Goal: Task Accomplishment & Management: Complete application form

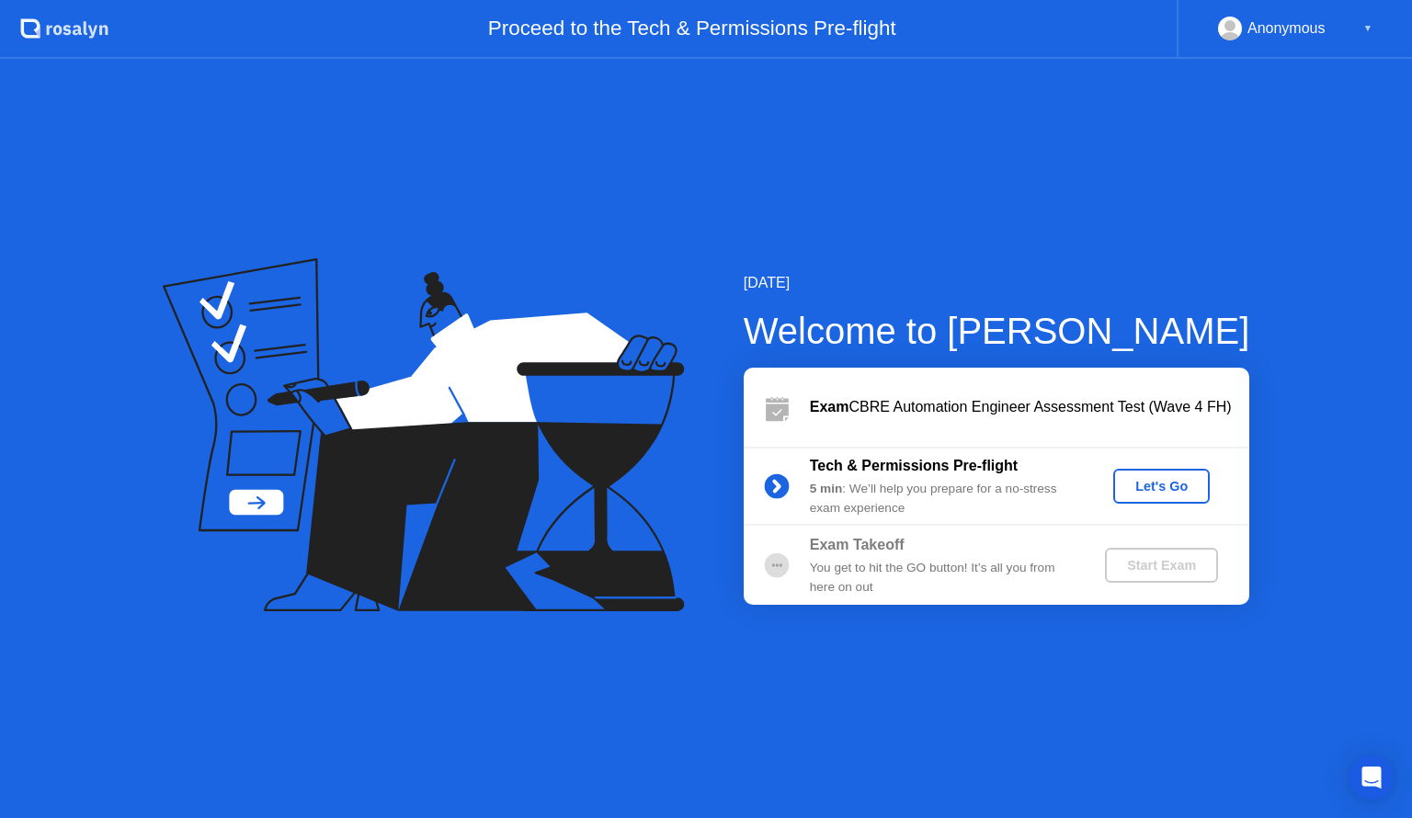
click at [1155, 481] on div "Let's Go" at bounding box center [1162, 486] width 82 height 15
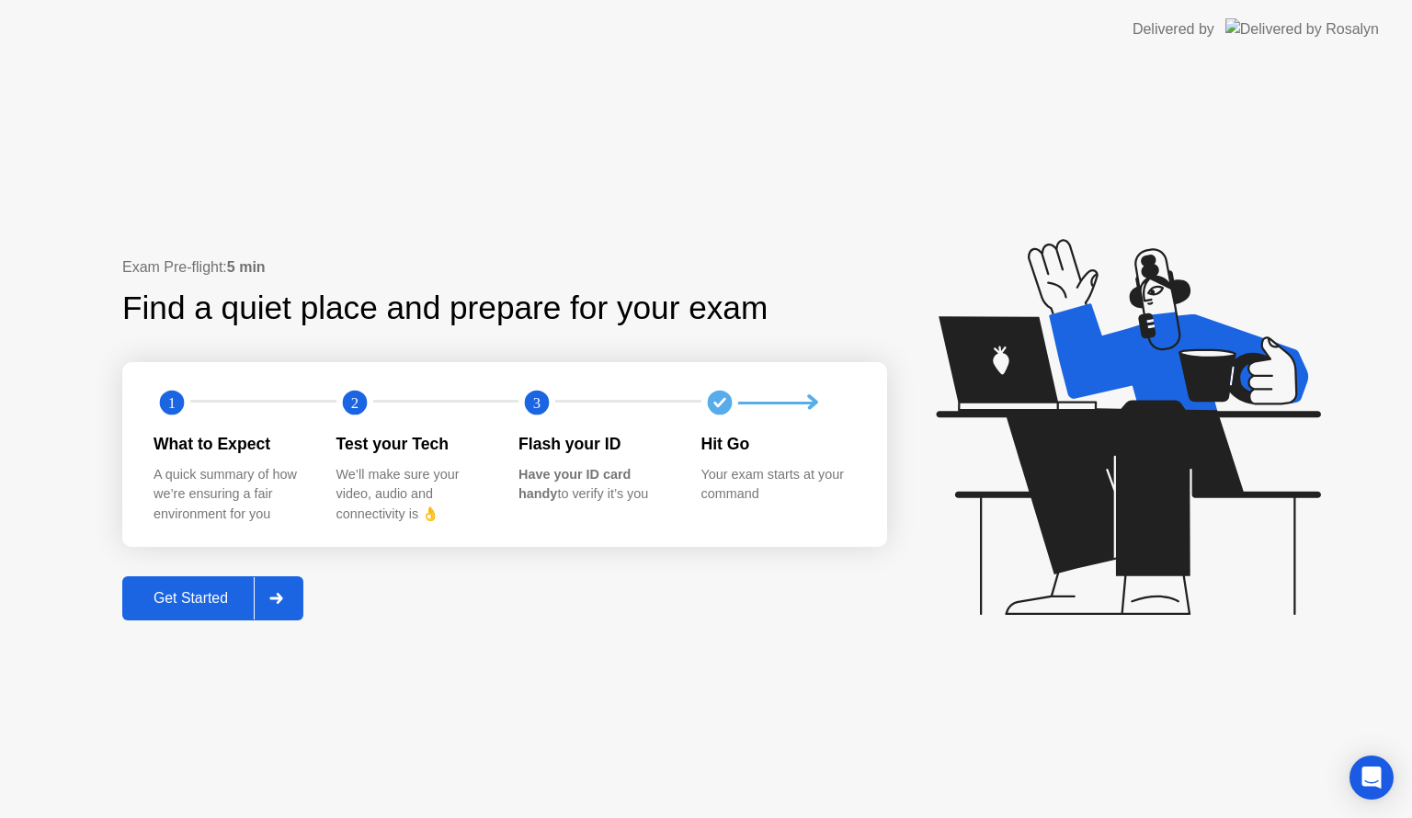
click at [199, 603] on div "Get Started" at bounding box center [191, 598] width 126 height 17
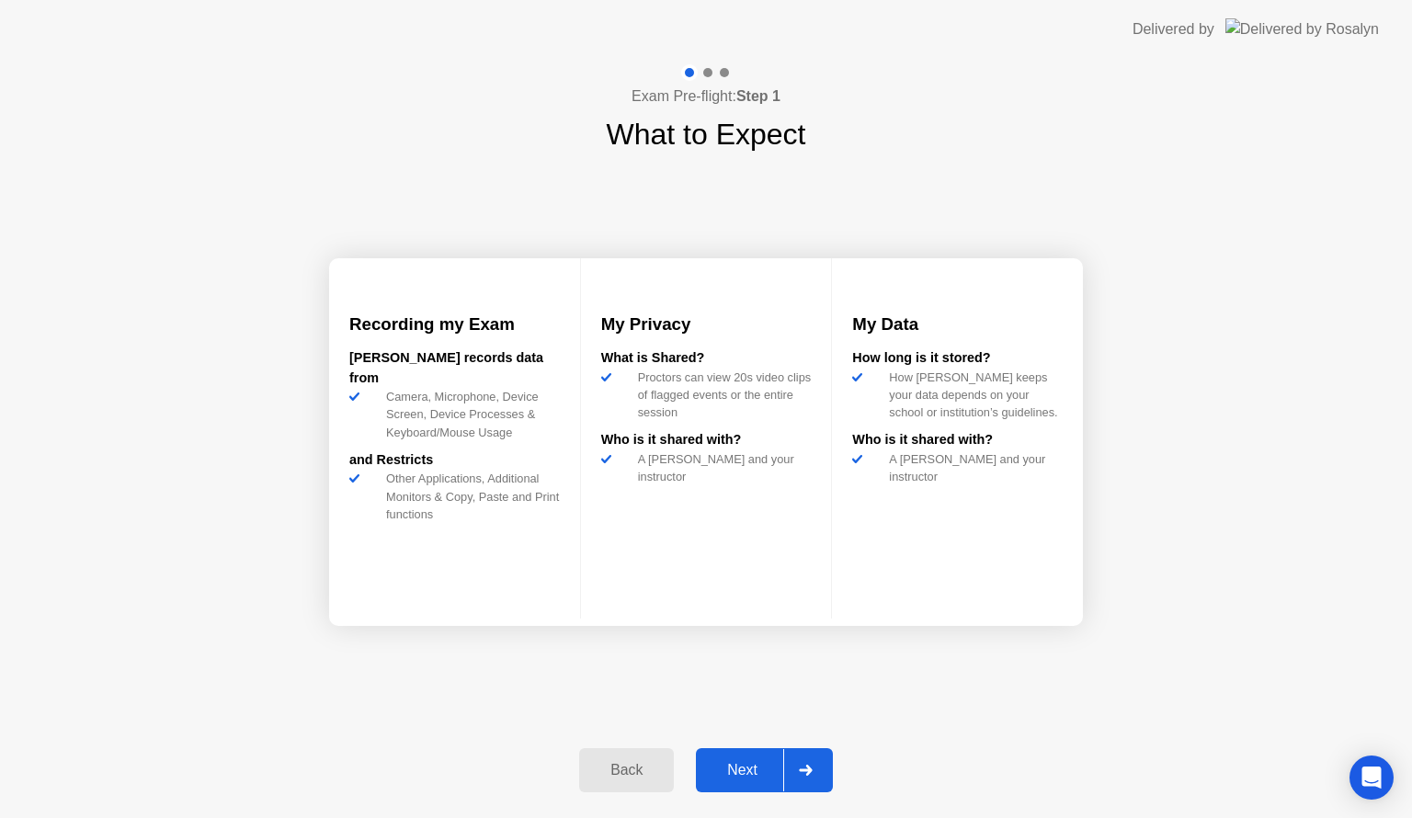
click at [745, 771] on div "Next" at bounding box center [743, 770] width 82 height 17
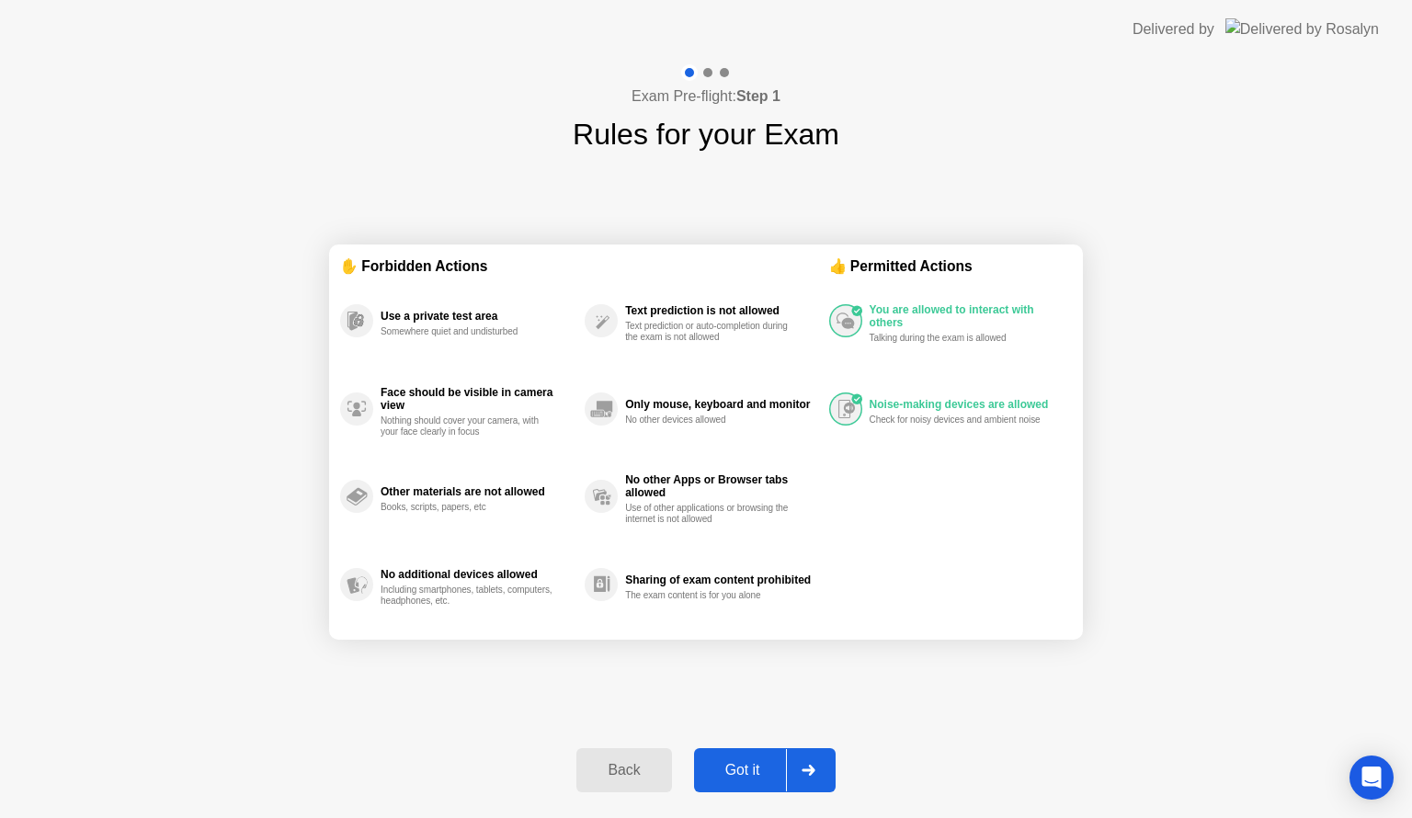
click at [754, 767] on div "Got it" at bounding box center [743, 770] width 86 height 17
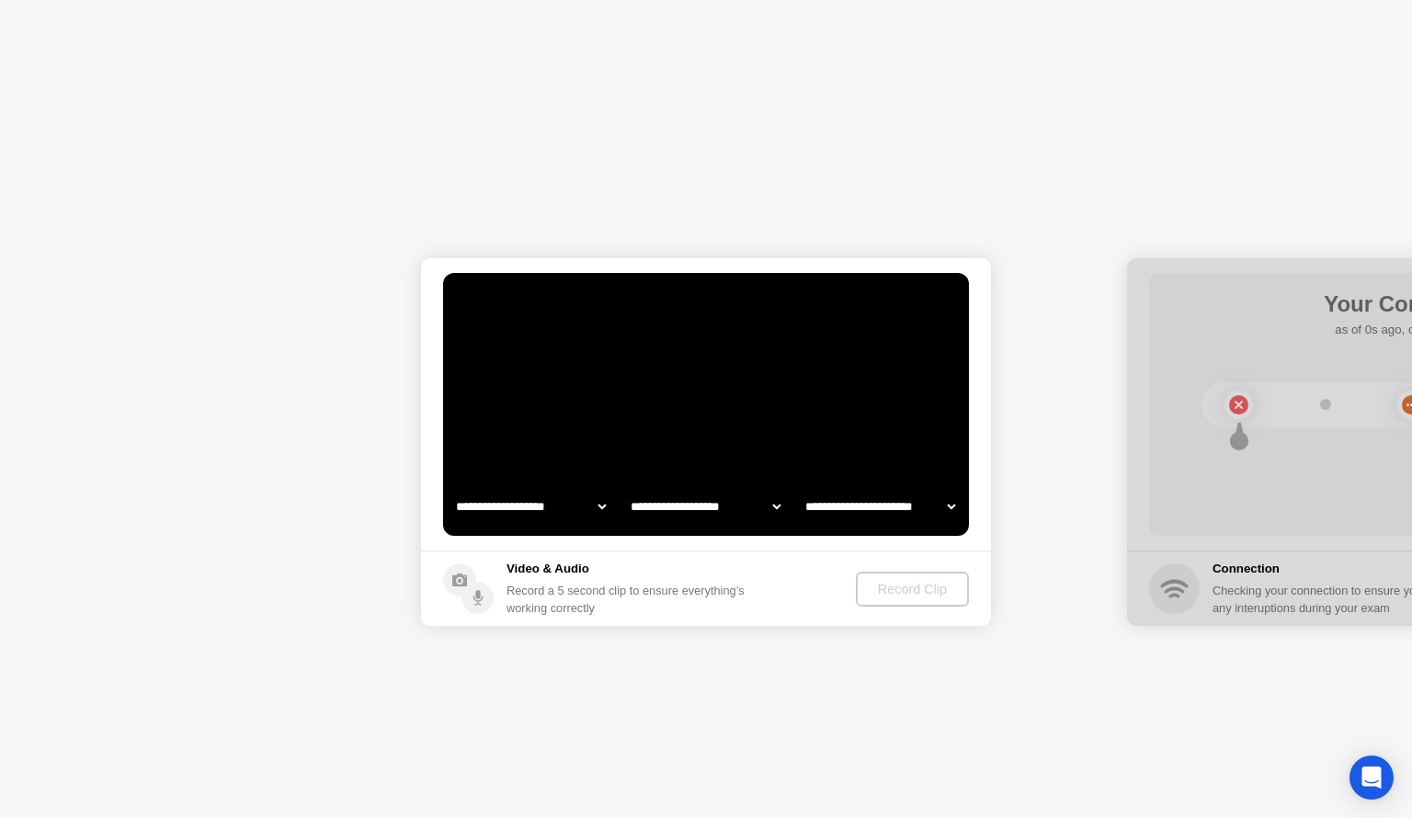
select select "**********"
select select "*******"
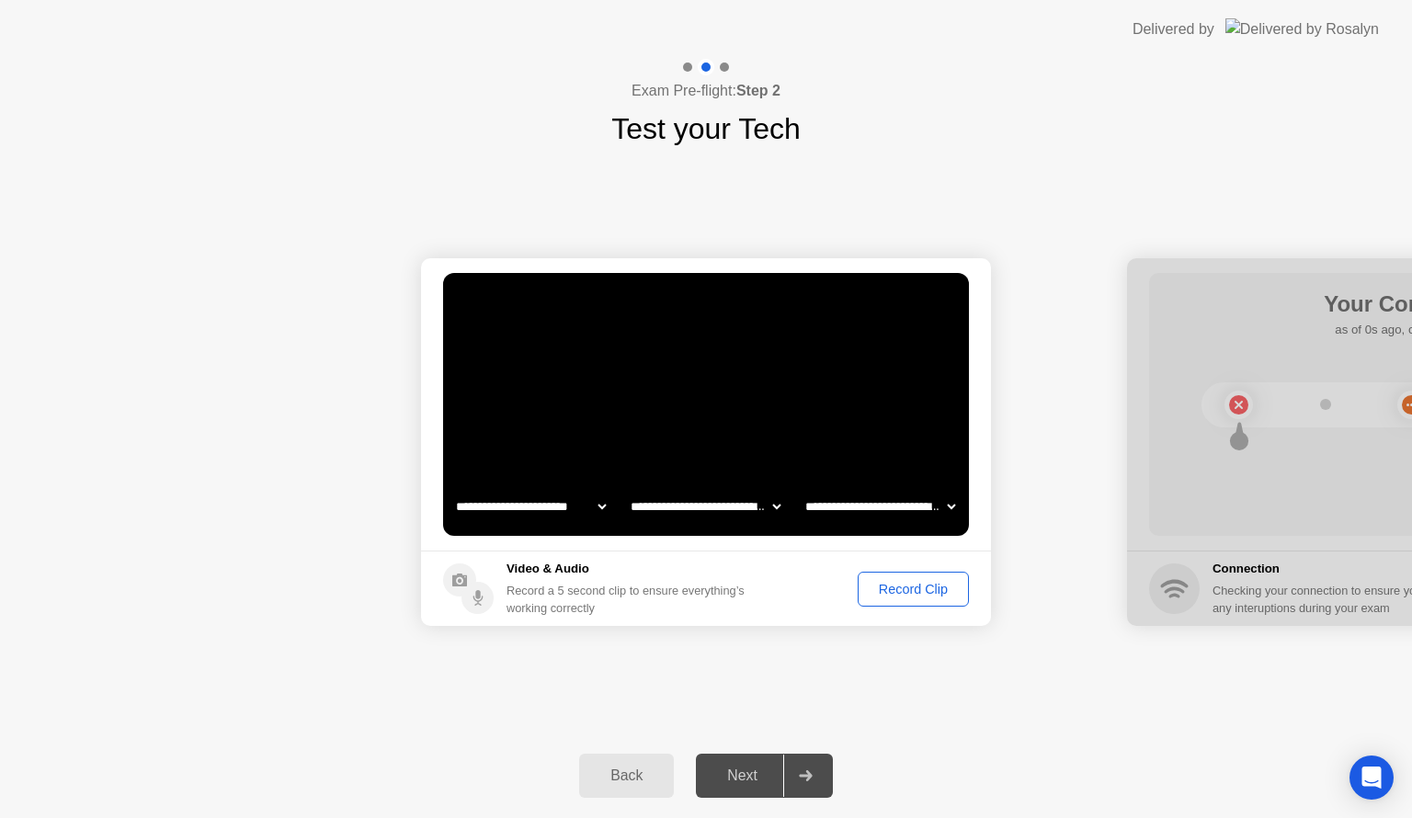
click at [931, 588] on div "Record Clip" at bounding box center [913, 589] width 98 height 15
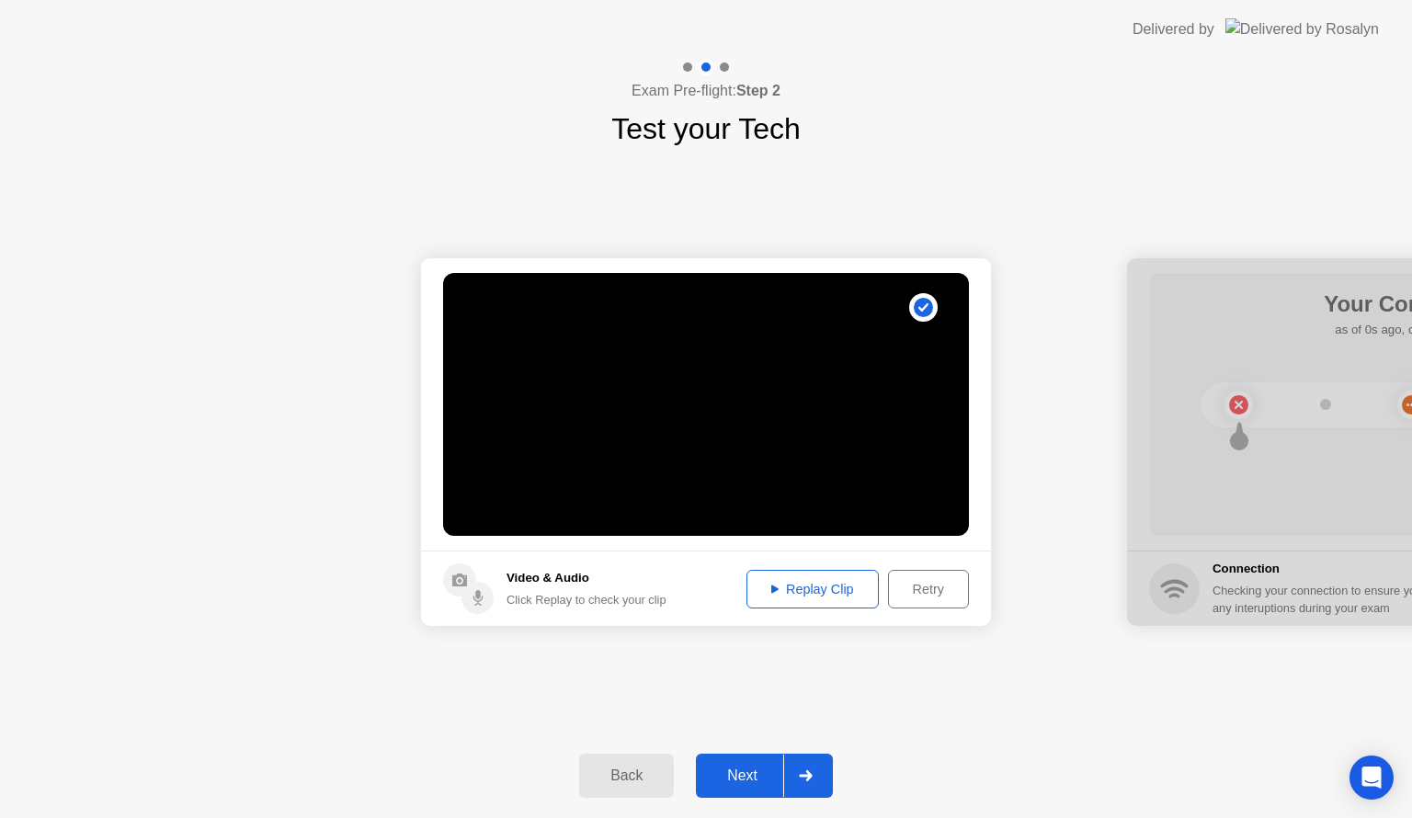
click at [798, 584] on div "Replay Clip" at bounding box center [813, 589] width 120 height 15
click at [738, 776] on div "Next" at bounding box center [743, 776] width 82 height 17
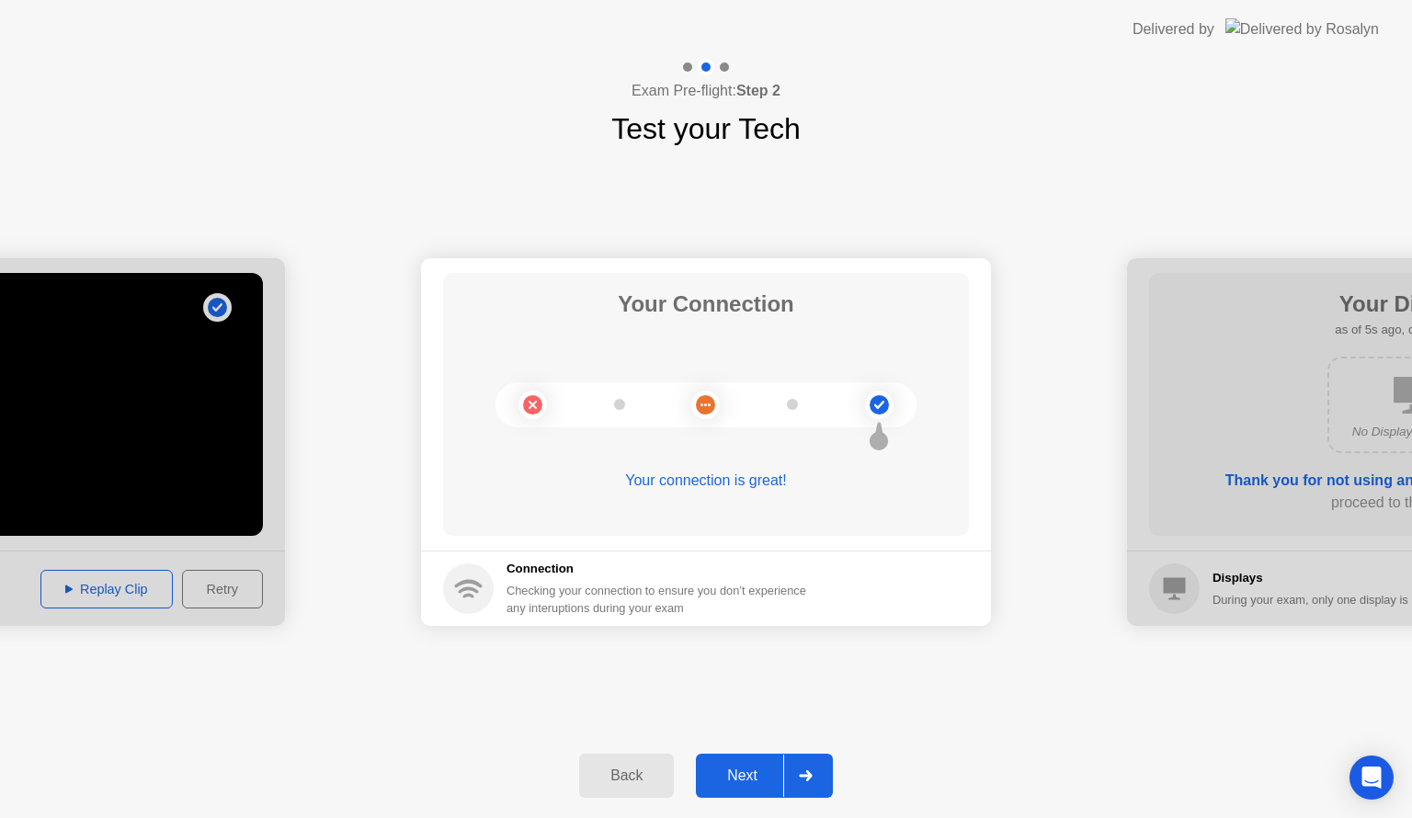
click at [715, 772] on div "Next" at bounding box center [743, 776] width 82 height 17
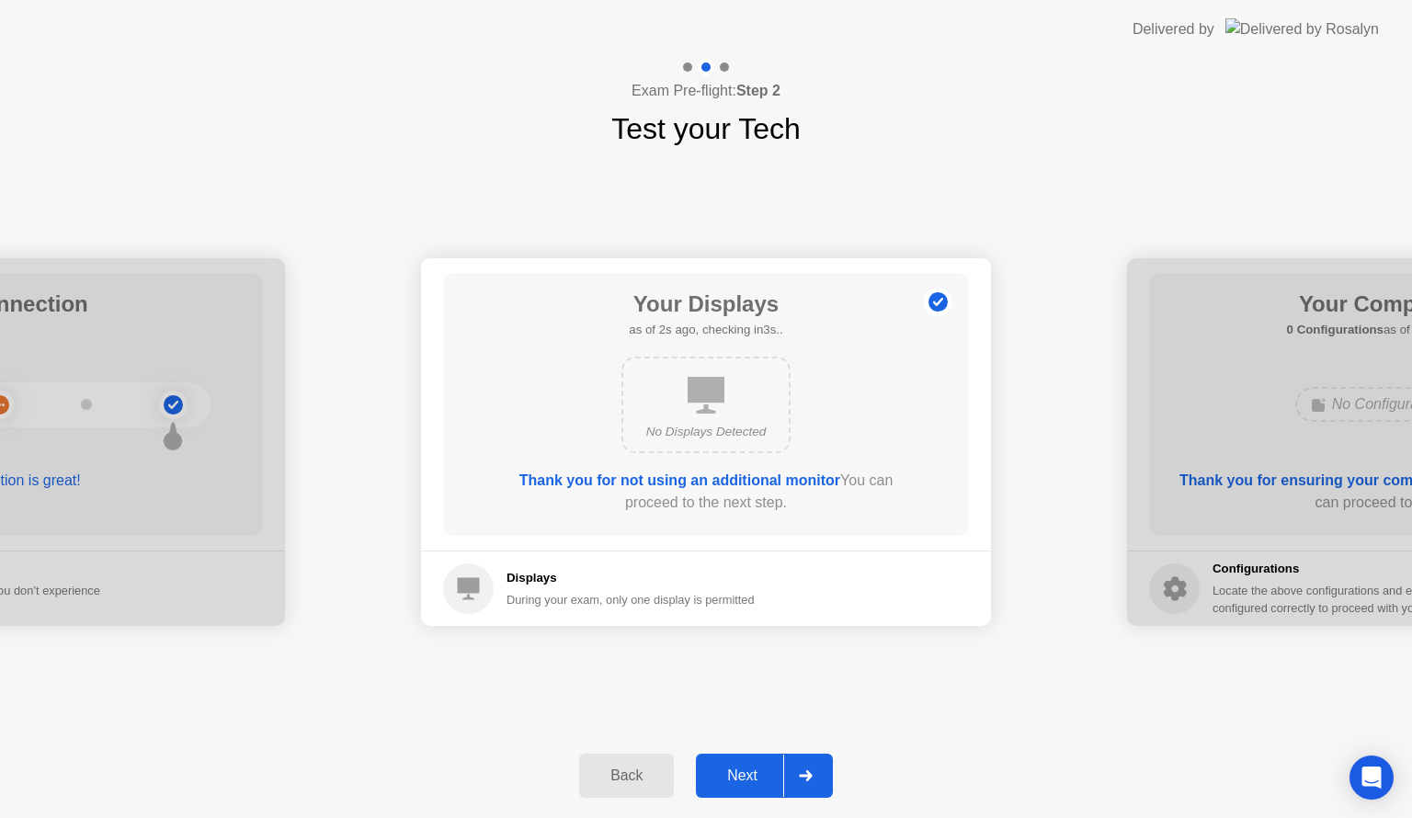
click at [746, 772] on div "Next" at bounding box center [743, 776] width 82 height 17
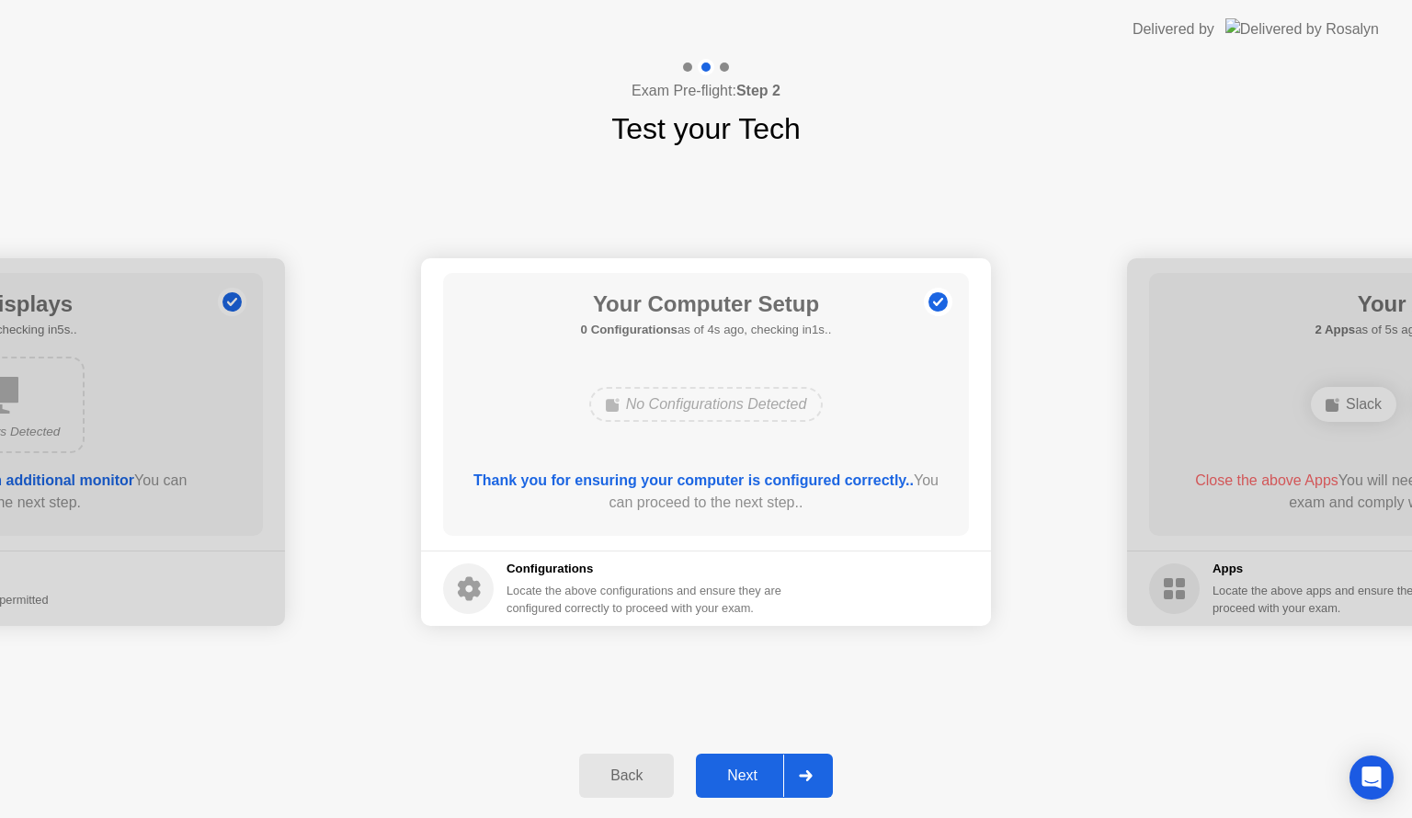
click at [744, 776] on div "Next" at bounding box center [743, 776] width 82 height 17
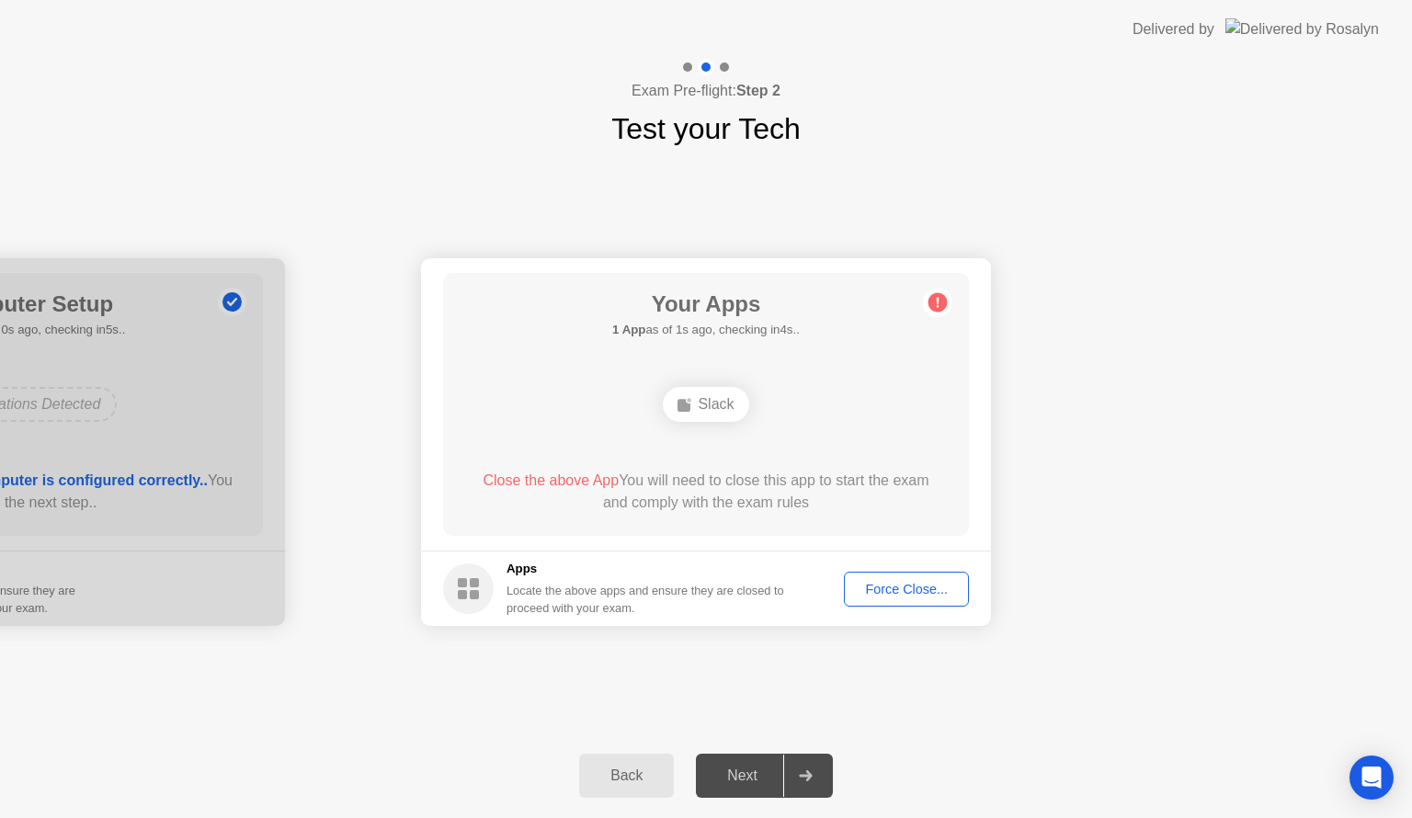
click at [879, 592] on div "Force Close..." at bounding box center [907, 589] width 112 height 15
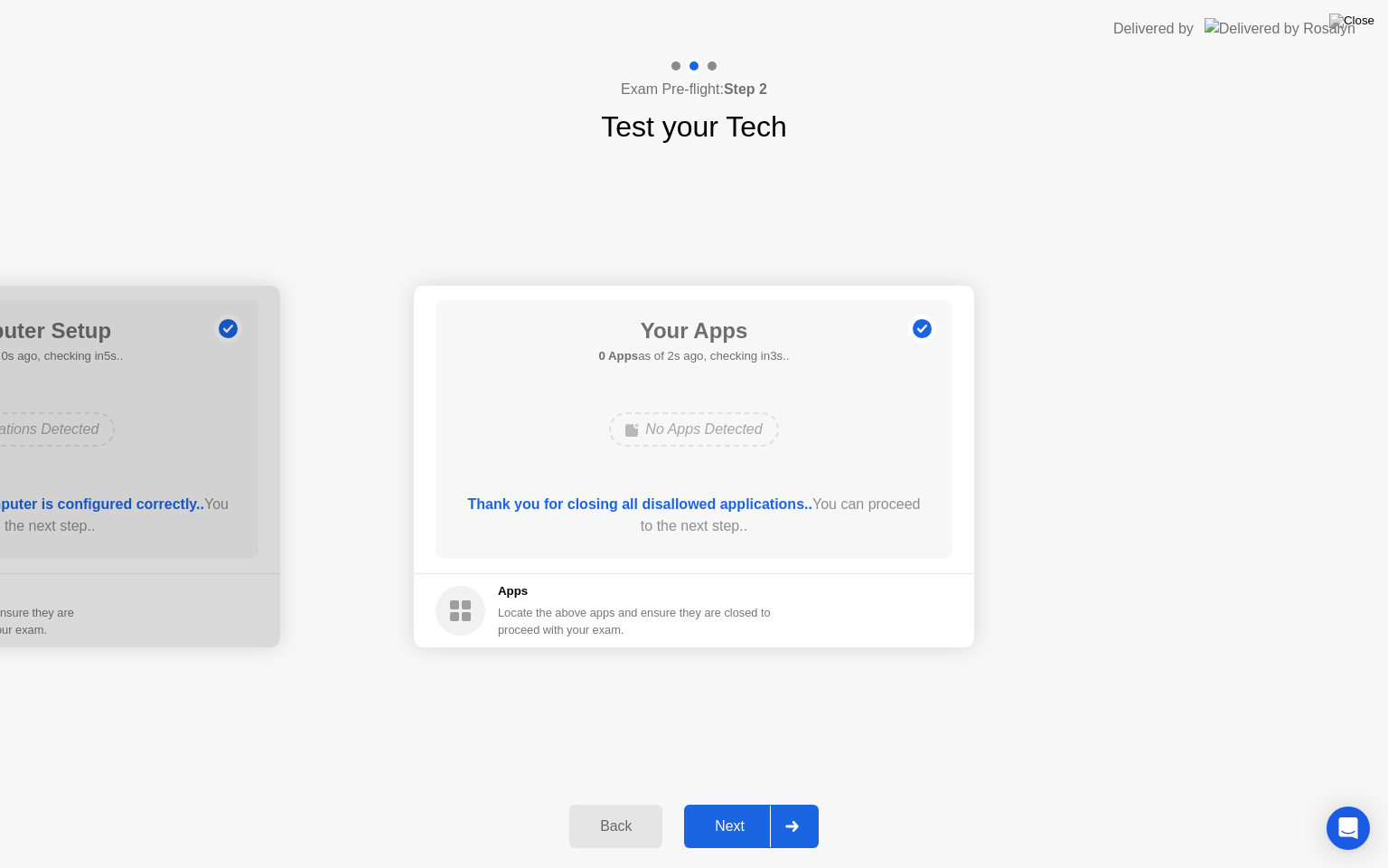
click at [737, 803] on div "Next" at bounding box center [730, 826] width 81 height 17
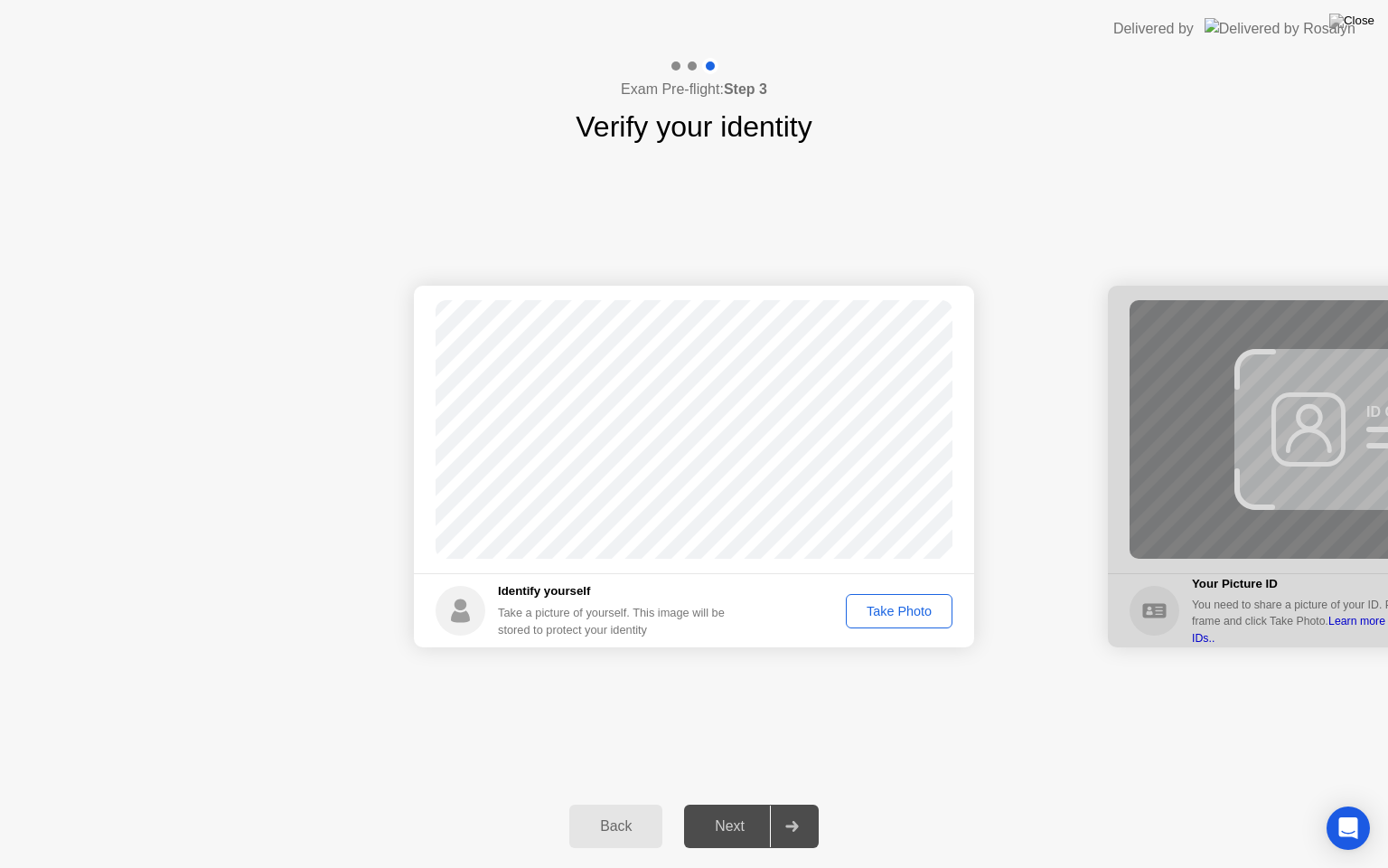
click at [892, 611] on div "Take Photo" at bounding box center [899, 610] width 94 height 15
click at [723, 803] on div "Next" at bounding box center [730, 826] width 81 height 17
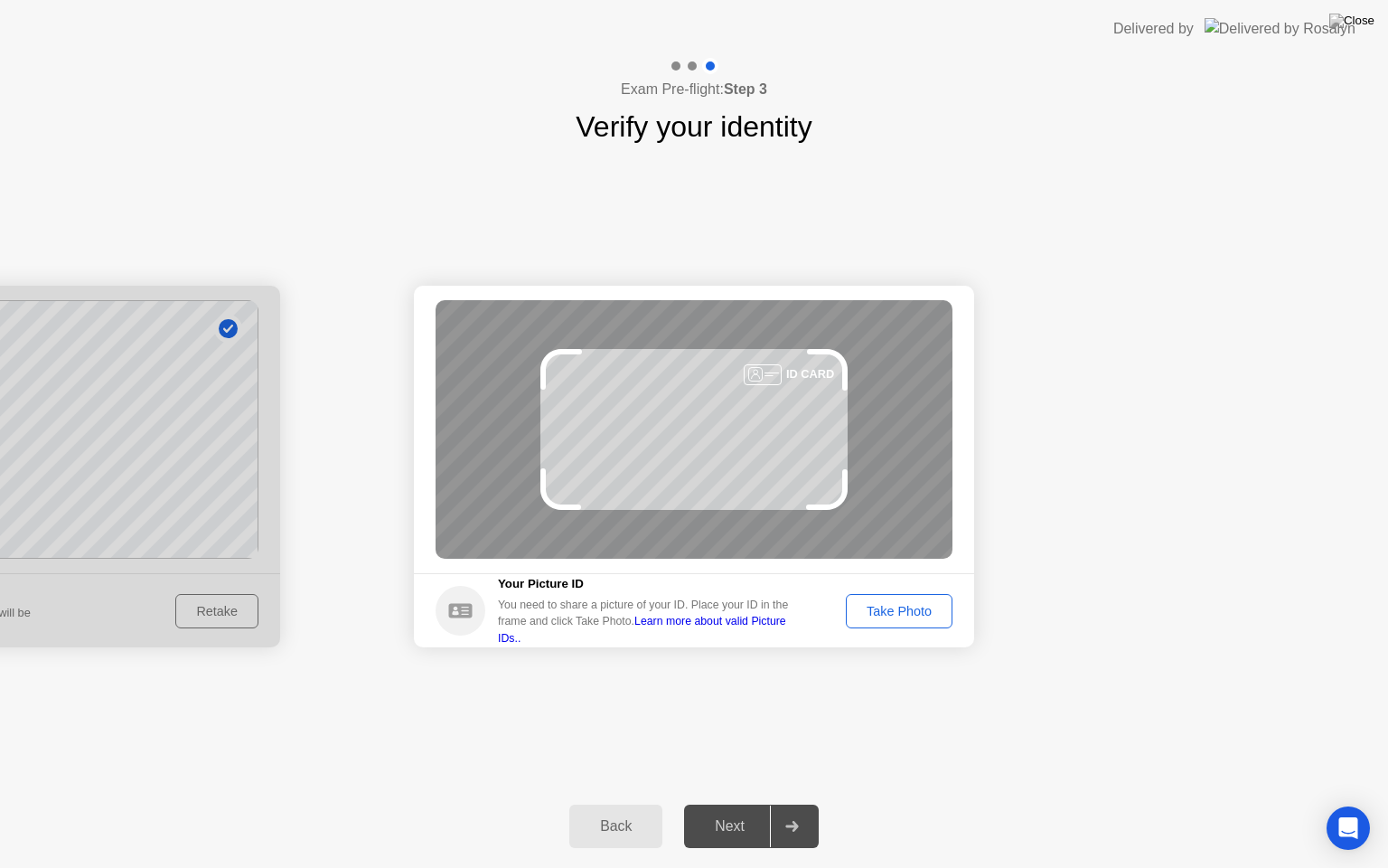
click at [916, 610] on div "Take Photo" at bounding box center [899, 610] width 94 height 15
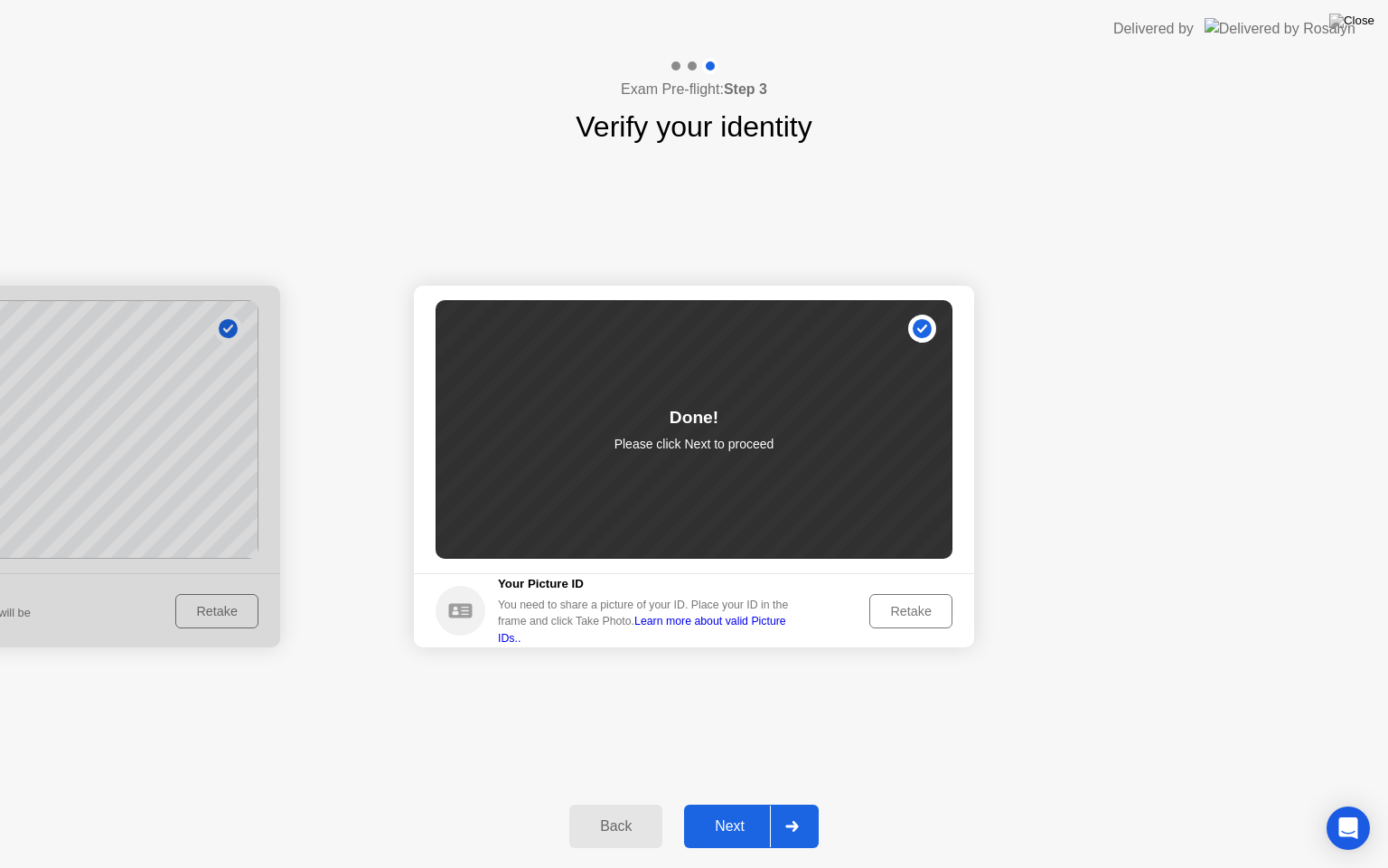
click at [724, 803] on div "Next" at bounding box center [730, 826] width 81 height 17
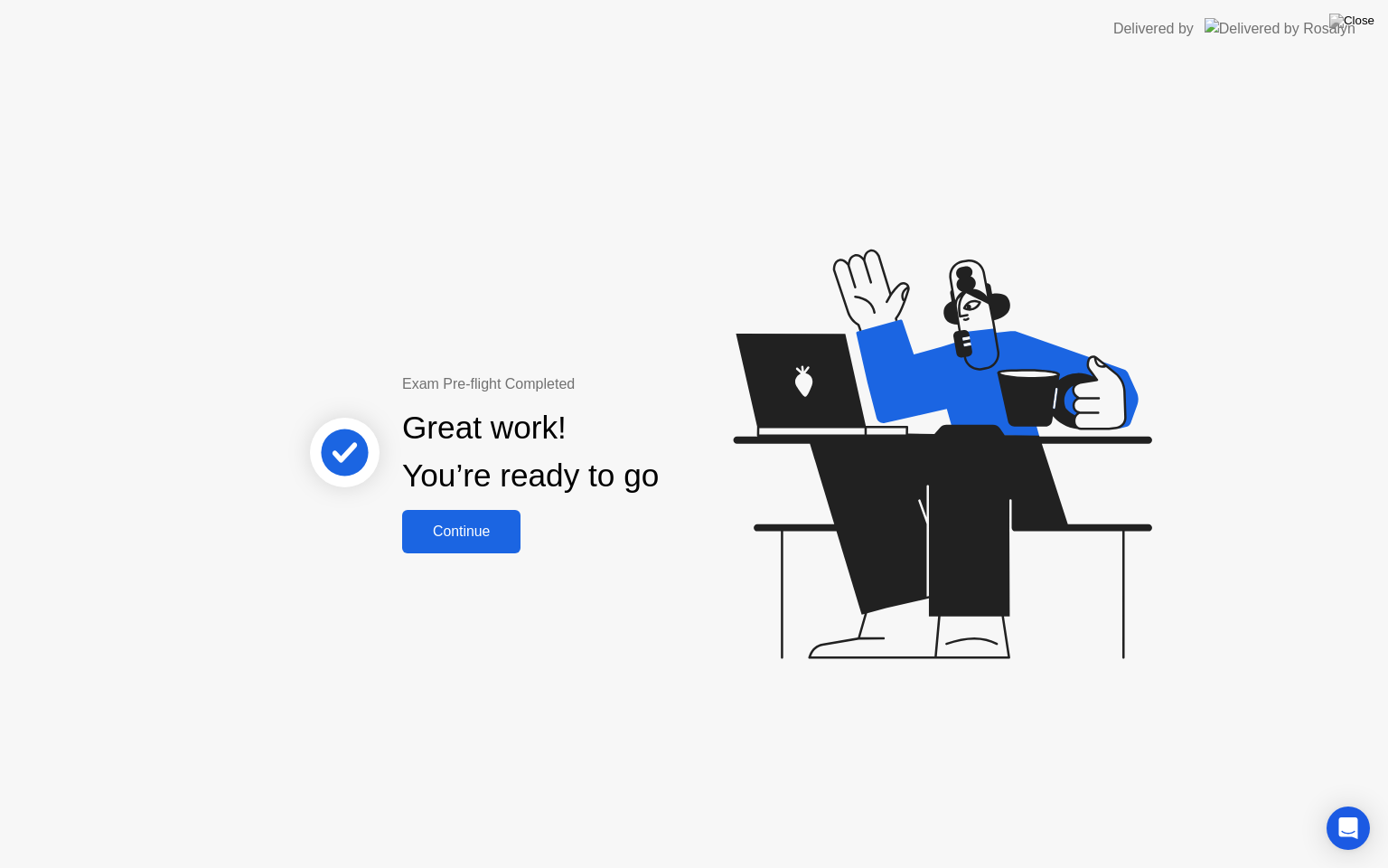
click at [489, 535] on div "Continue" at bounding box center [461, 531] width 107 height 17
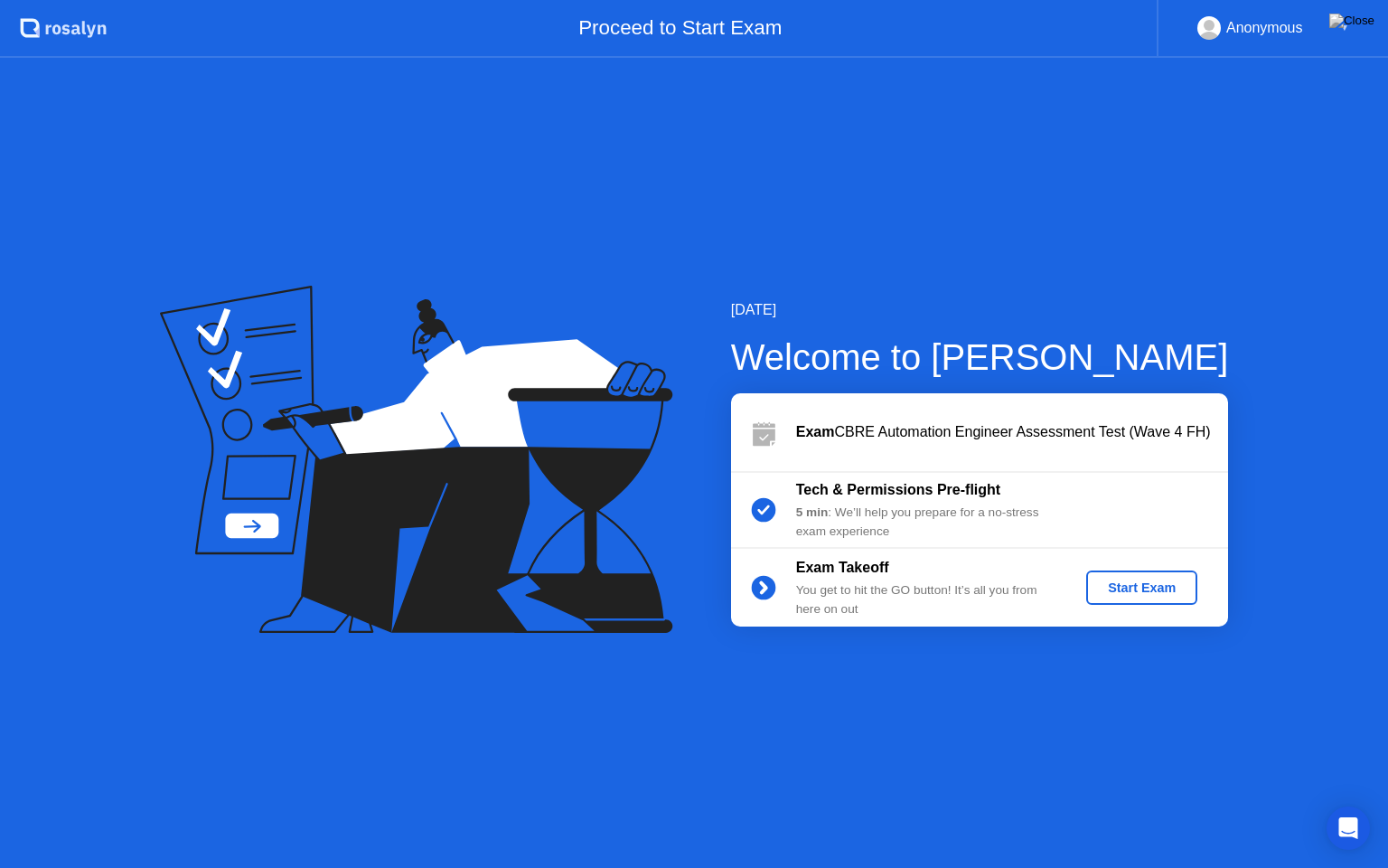
click at [1161, 586] on div "Start Exam" at bounding box center [1142, 587] width 96 height 15
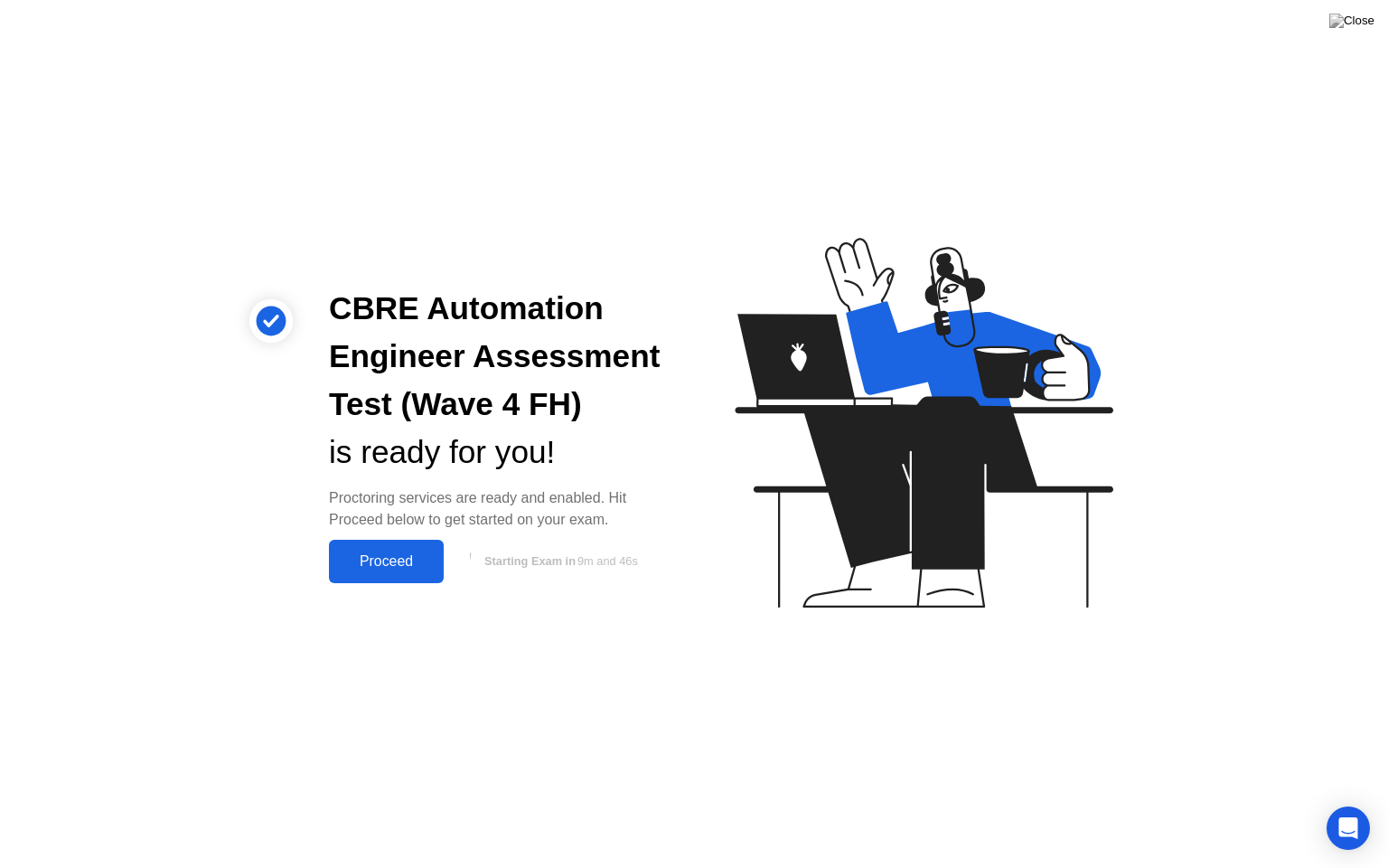
click at [392, 562] on div "Proceed" at bounding box center [386, 561] width 104 height 17
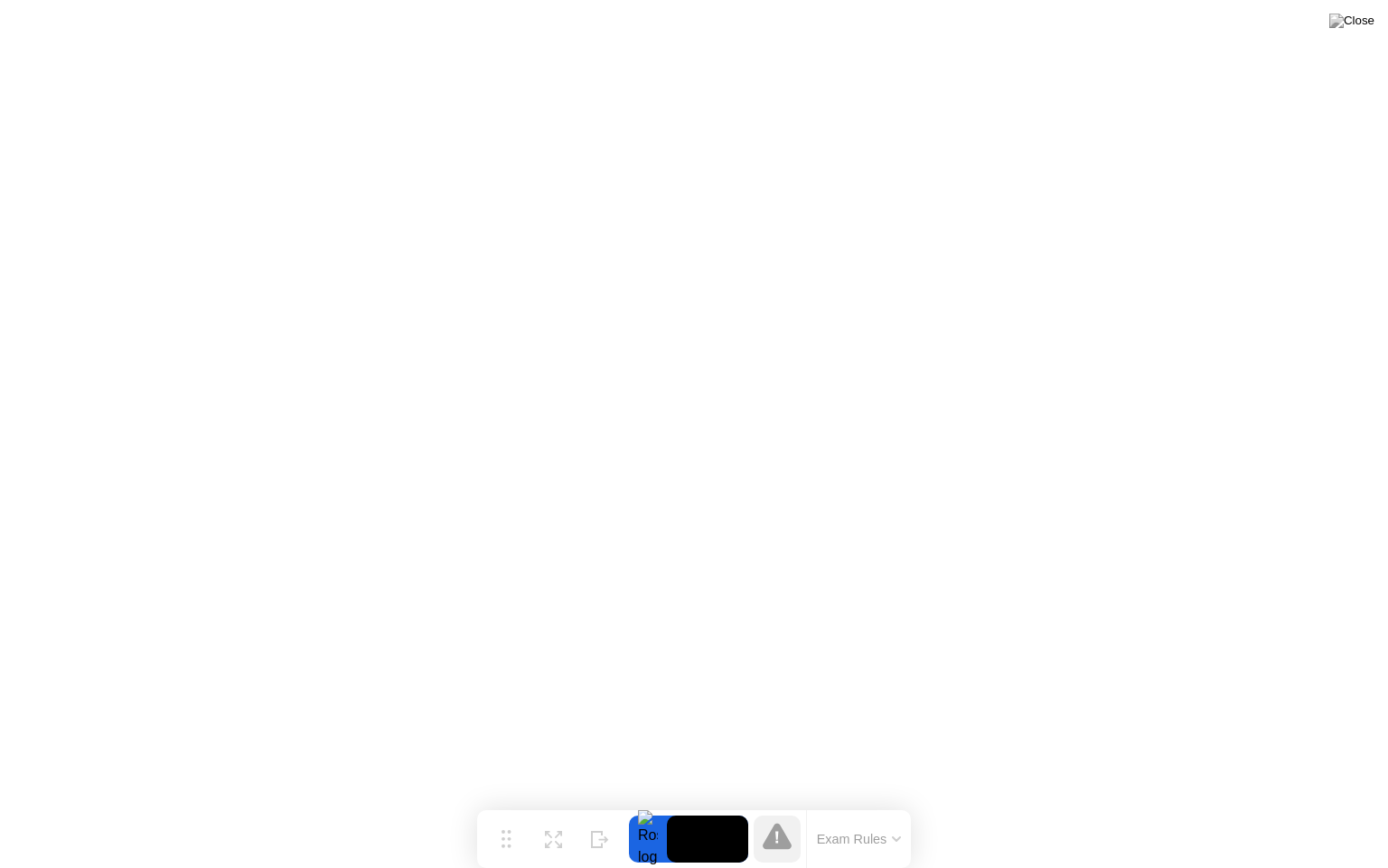
click at [870, 803] on button "Exam Rules" at bounding box center [859, 839] width 95 height 17
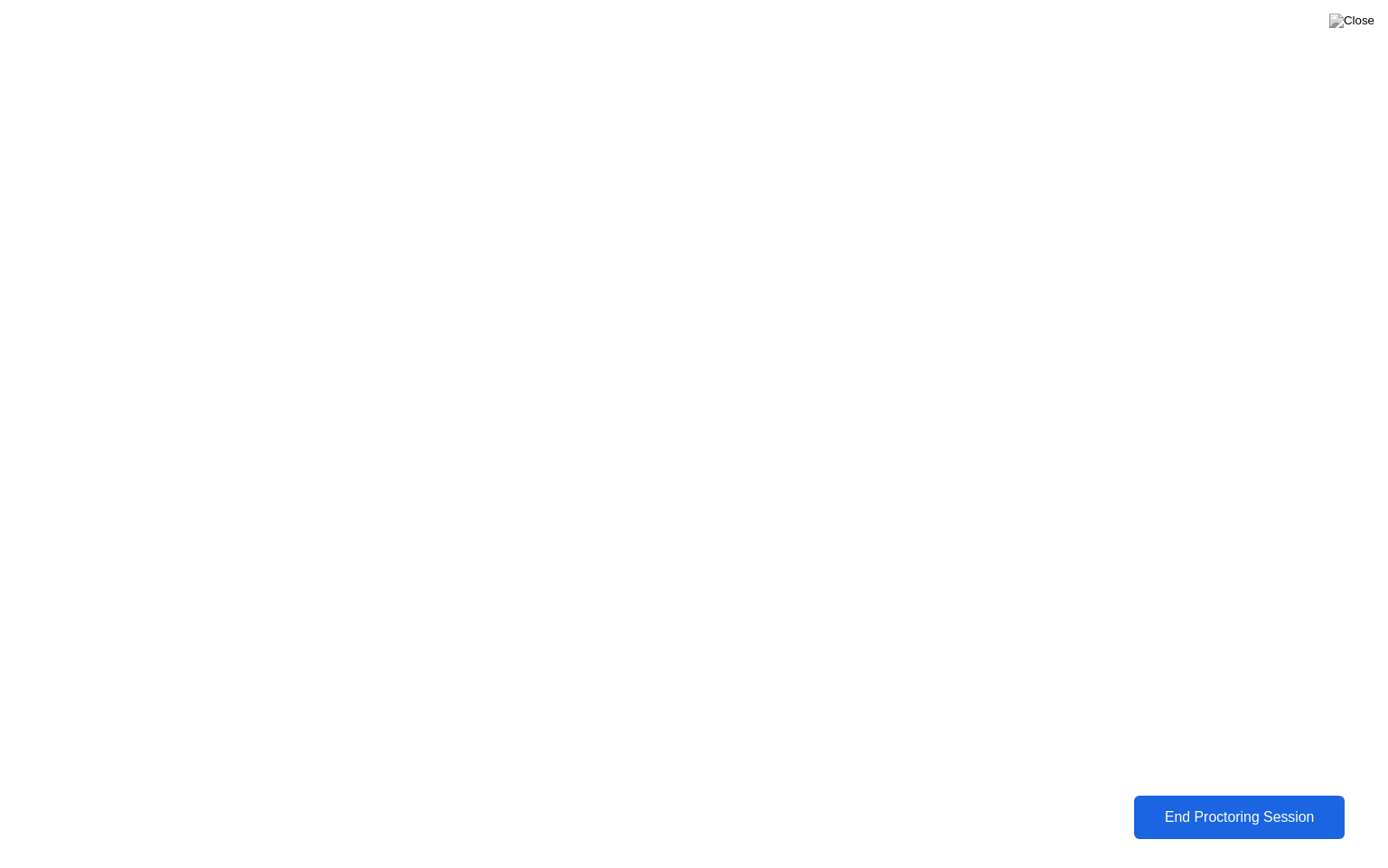
click at [1195, 803] on div "End Proctoring Session" at bounding box center [1239, 817] width 200 height 17
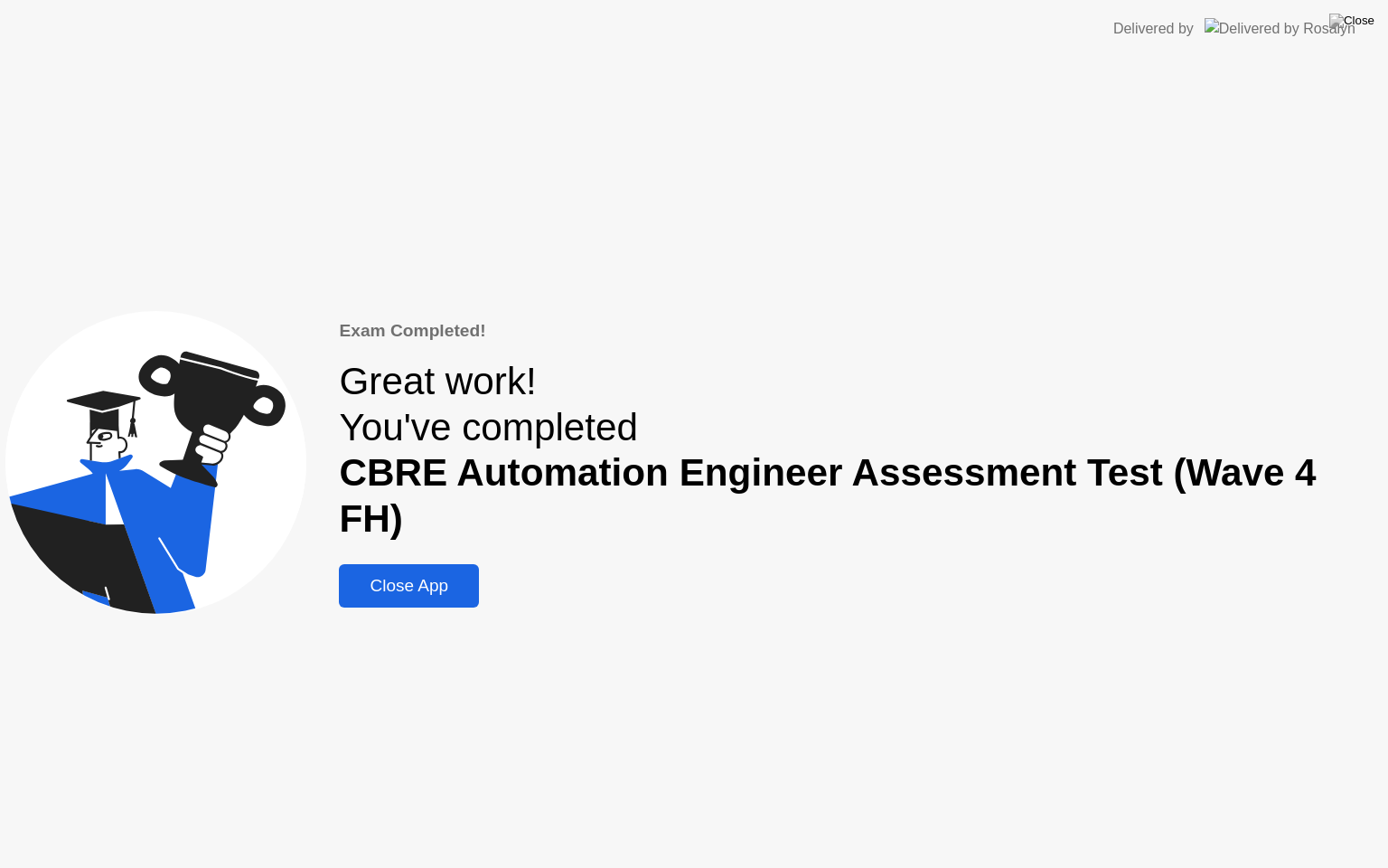
click at [413, 576] on div "Close App" at bounding box center [408, 586] width 129 height 20
